Goal: Information Seeking & Learning: Learn about a topic

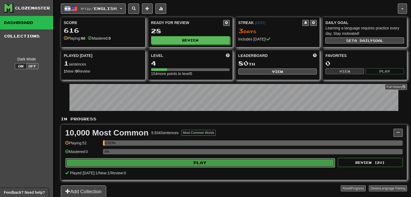
click at [179, 161] on button "Play" at bounding box center [199, 162] width 269 height 9
select select "**"
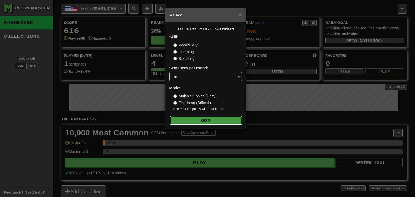
click at [211, 120] on span at bounding box center [209, 120] width 4 height 4
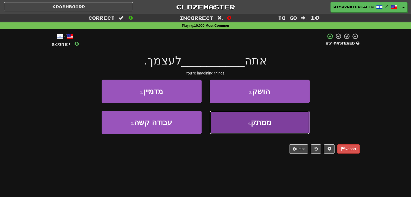
click at [234, 112] on button "4 . ממתק" at bounding box center [260, 122] width 100 height 23
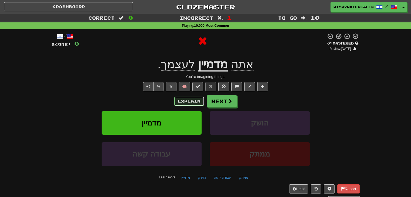
click at [195, 103] on button "Explain" at bounding box center [189, 101] width 30 height 9
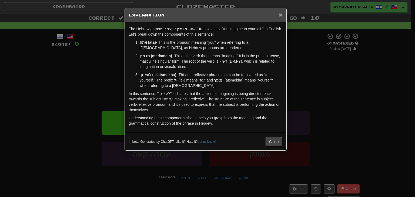
click at [279, 15] on span "×" at bounding box center [280, 15] width 3 height 6
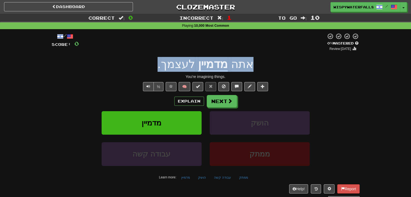
drag, startPoint x: 251, startPoint y: 66, endPoint x: 145, endPoint y: 65, distance: 106.4
click at [145, 65] on div "אתה מדמיין לעצמך ." at bounding box center [206, 64] width 308 height 15
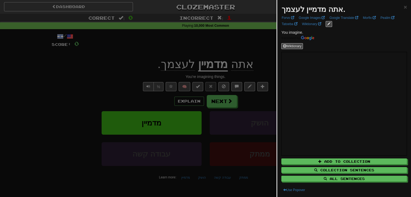
click at [140, 65] on div at bounding box center [205, 98] width 411 height 197
